Goal: Book appointment/travel/reservation

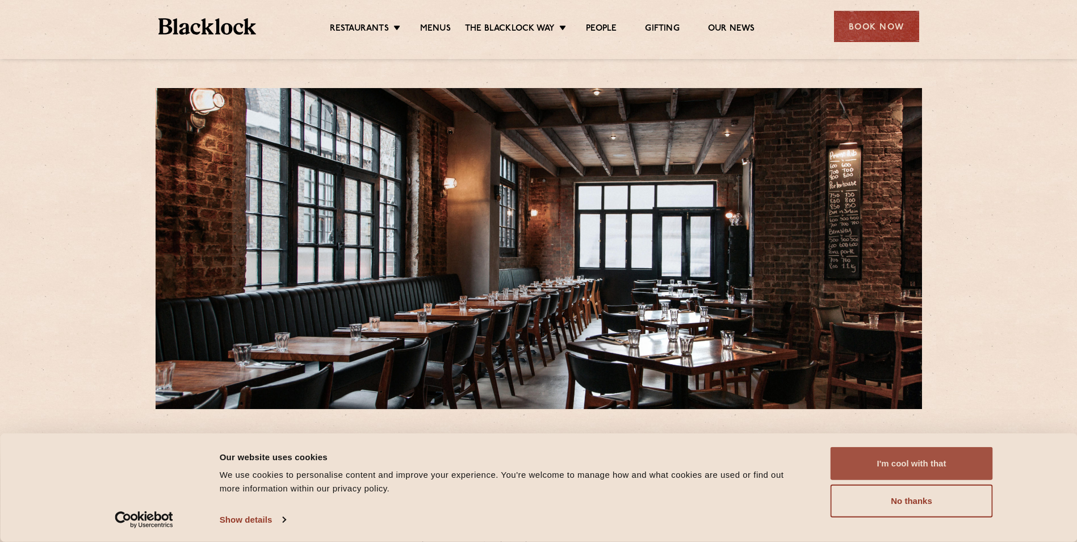
click at [957, 461] on button "I'm cool with that" at bounding box center [912, 463] width 162 height 33
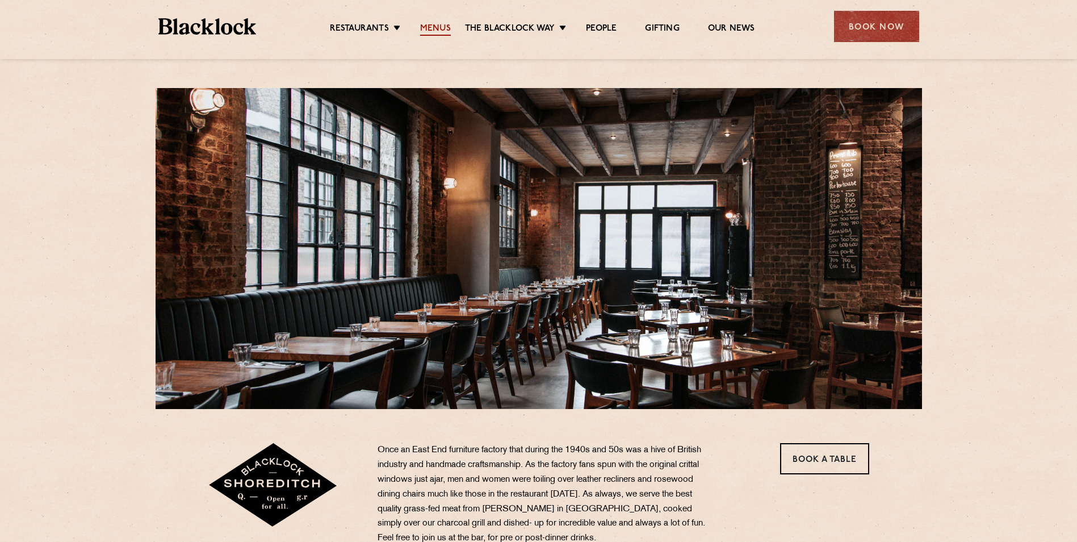
click at [429, 28] on link "Menus" at bounding box center [435, 29] width 31 height 12
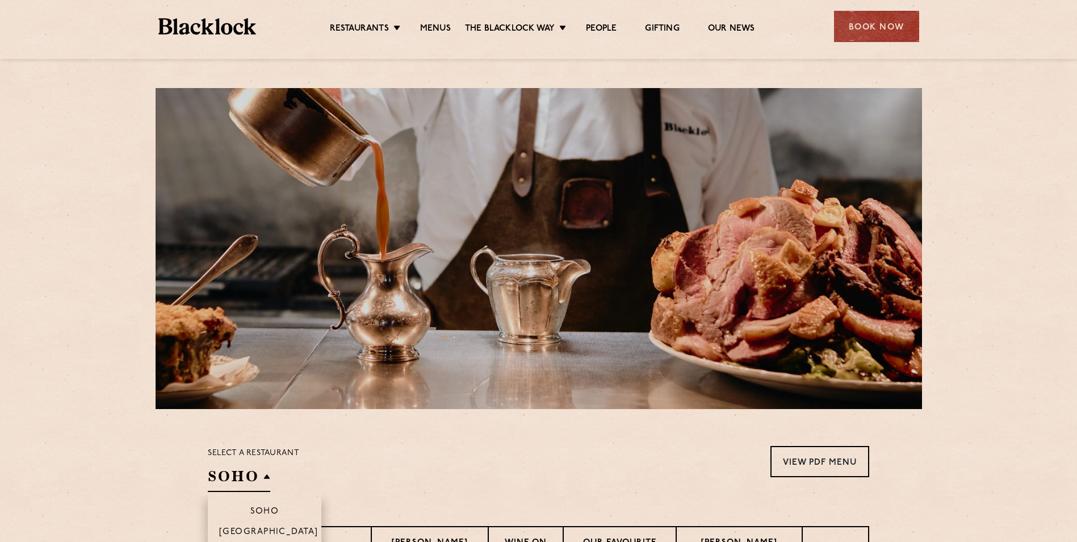
click at [268, 480] on h2 "SOHO" at bounding box center [239, 479] width 62 height 26
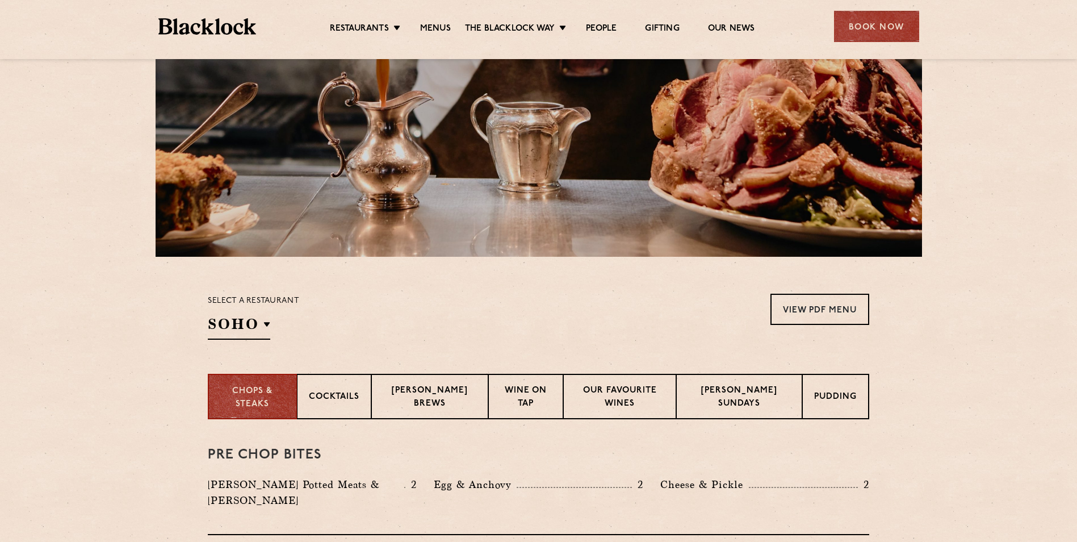
scroll to position [189, 0]
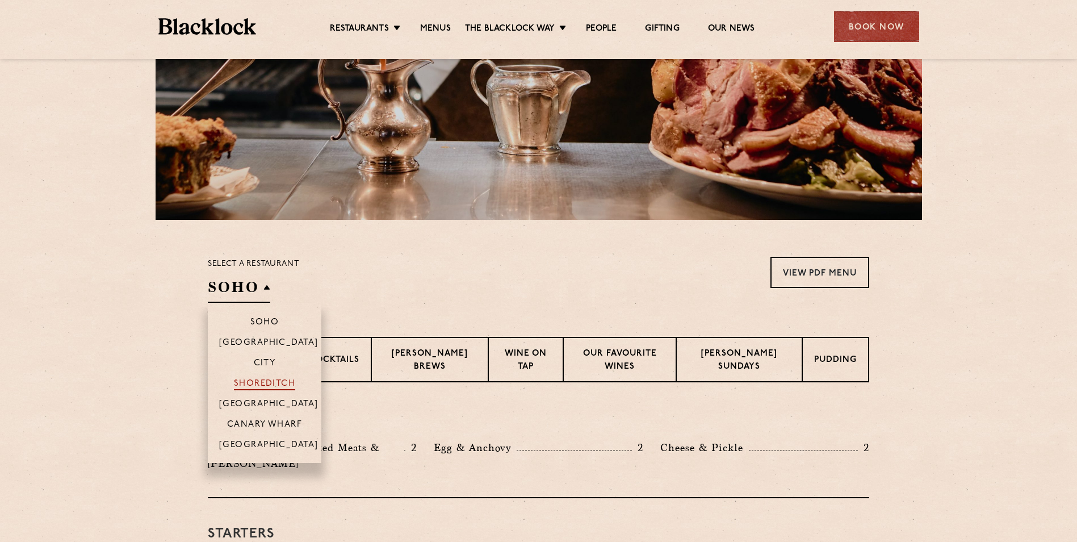
click at [260, 381] on p "Shoreditch" at bounding box center [265, 384] width 62 height 11
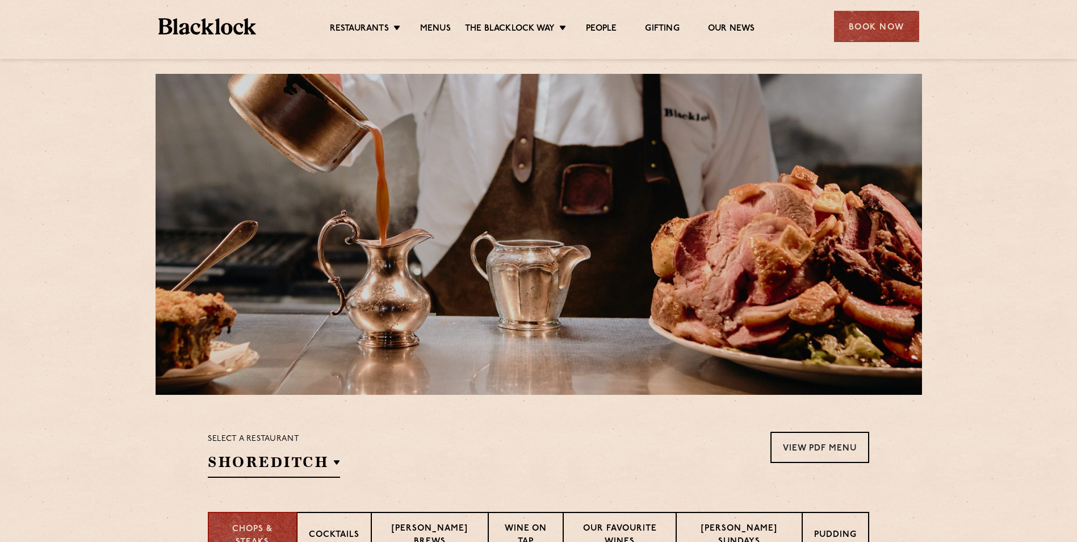
scroll to position [0, 0]
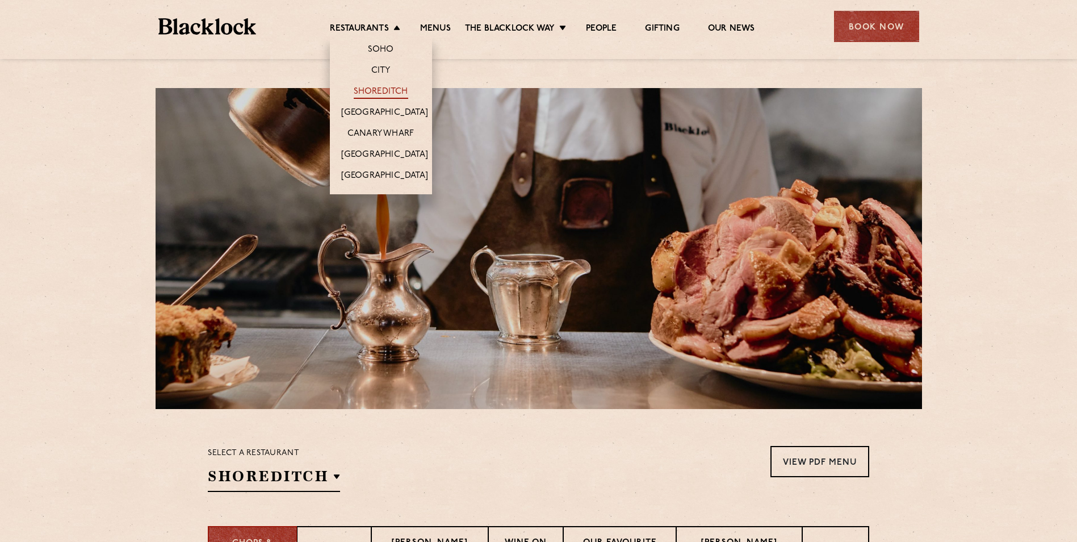
click at [370, 94] on link "Shoreditch" at bounding box center [381, 92] width 55 height 12
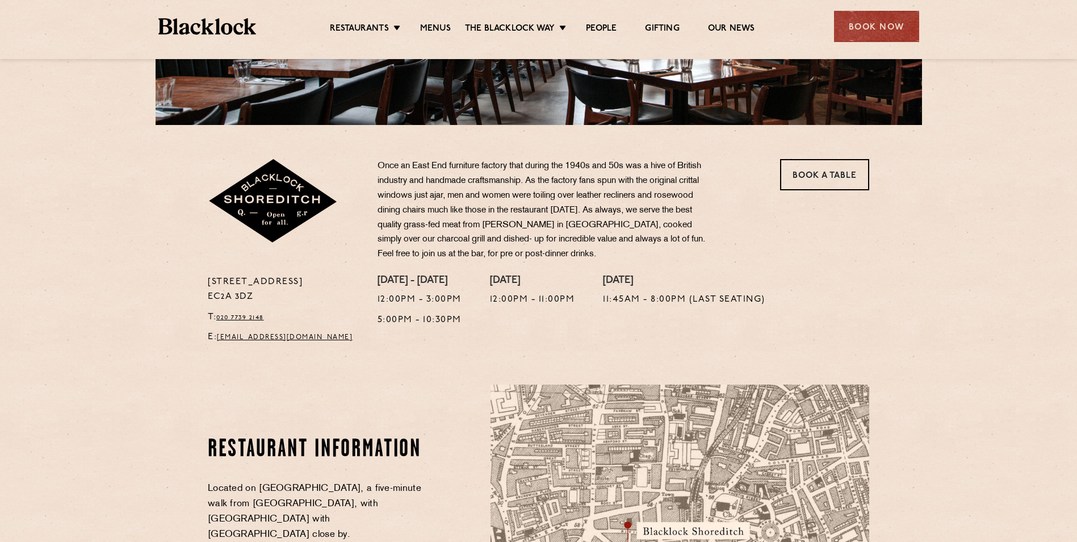
scroll to position [379, 0]
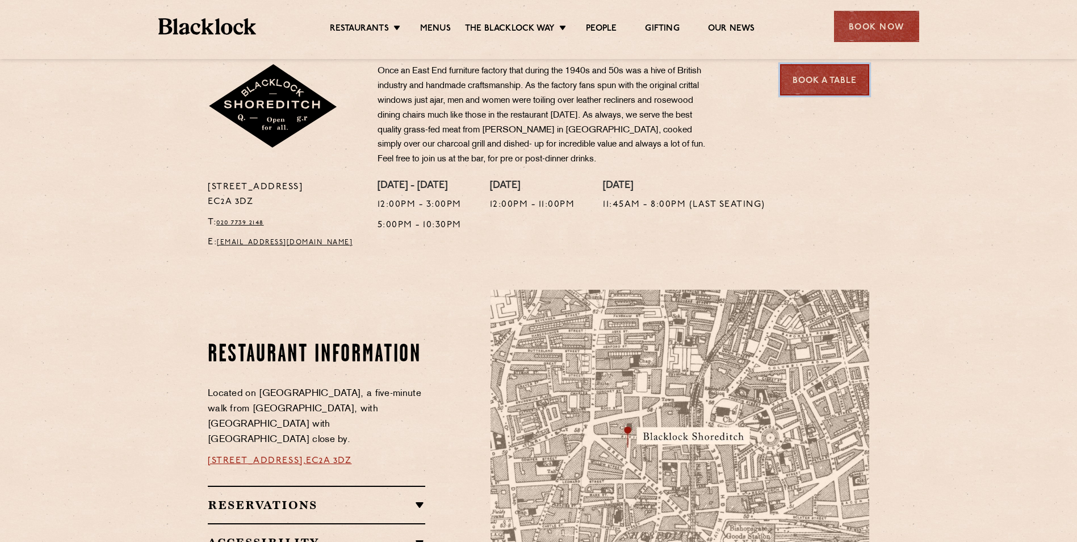
click at [829, 79] on link "Book a Table" at bounding box center [824, 79] width 89 height 31
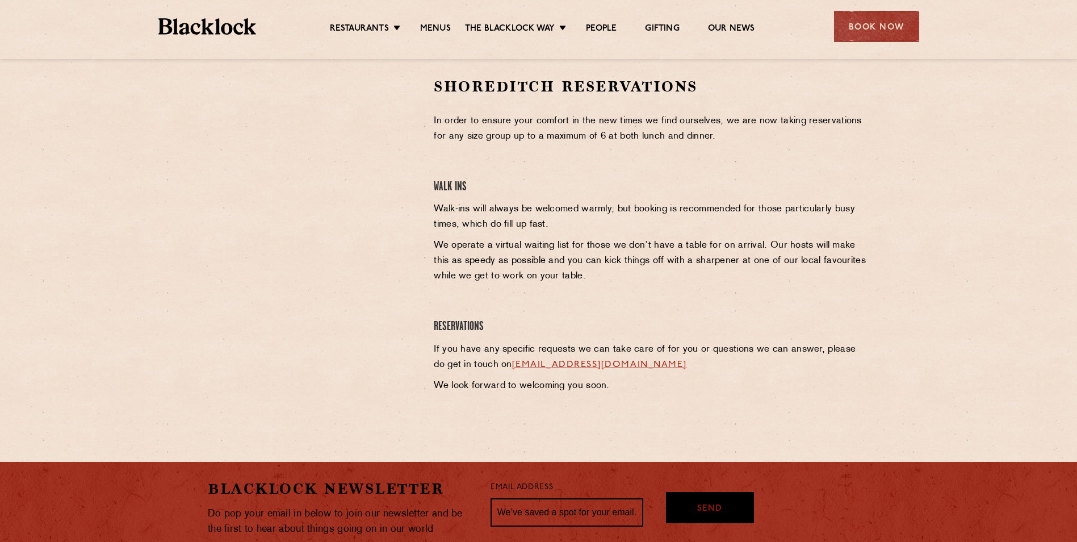
scroll to position [379, 0]
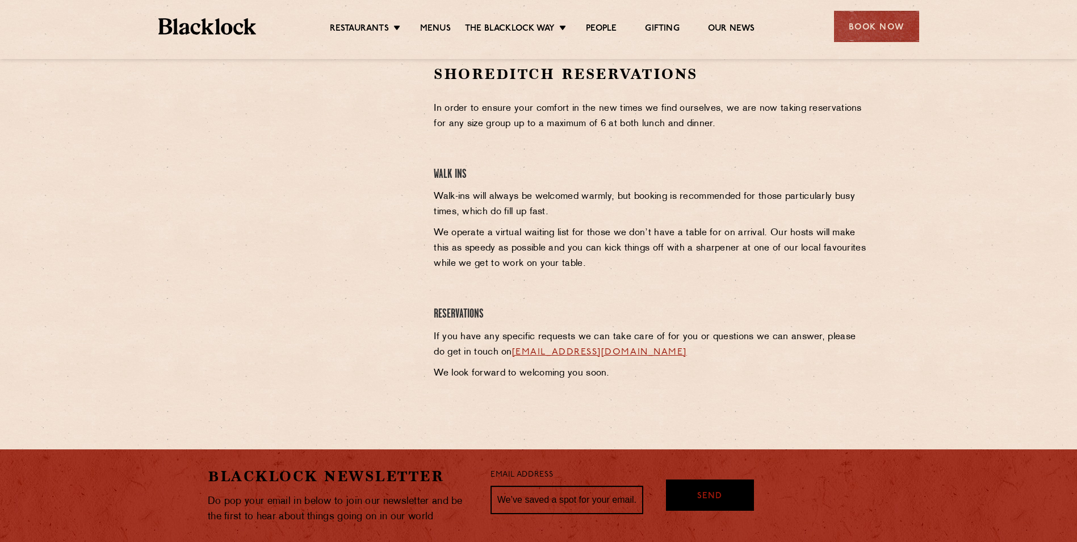
click at [589, 353] on link "[EMAIL_ADDRESS][DOMAIN_NAME]" at bounding box center [599, 352] width 175 height 9
